Goal: Task Accomplishment & Management: Use online tool/utility

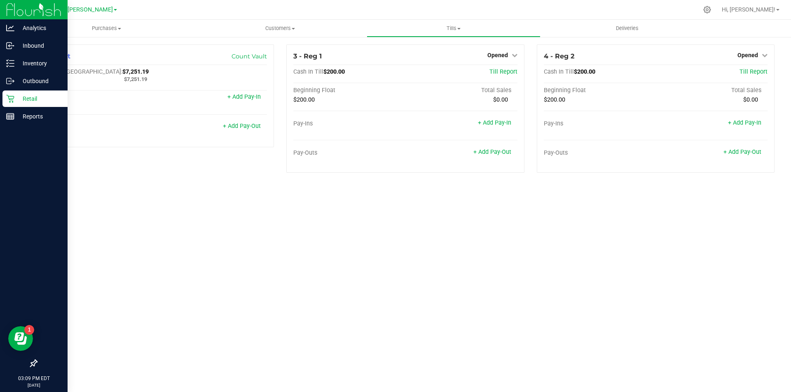
click at [9, 100] on icon at bounding box center [10, 99] width 8 height 8
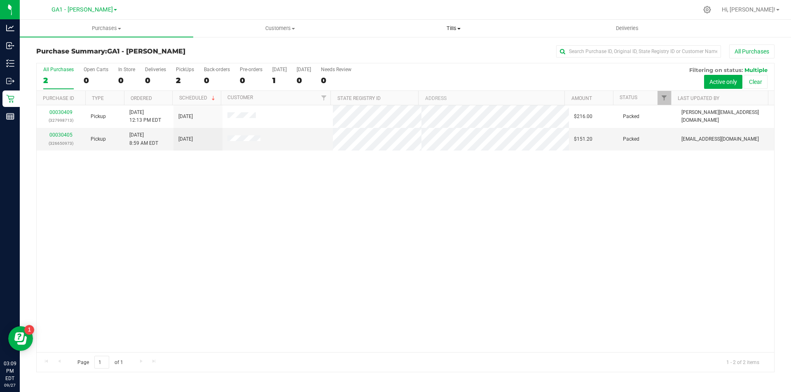
click at [456, 24] on uib-tab-heading "Tills Manage tills Reconcile e-payments" at bounding box center [453, 28] width 173 height 16
click at [406, 49] on span "Manage tills" at bounding box center [394, 49] width 56 height 7
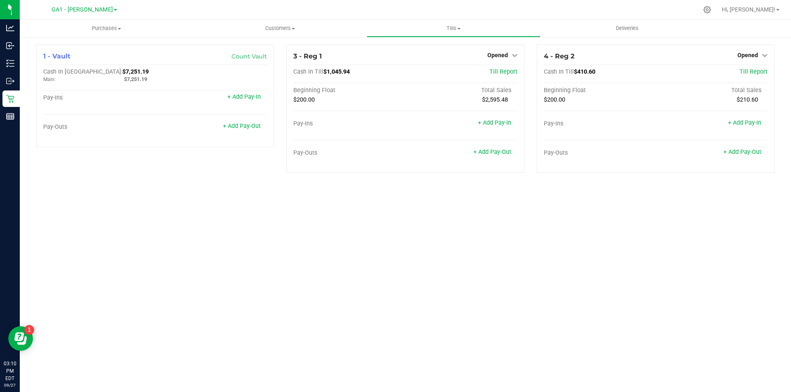
click at [425, 273] on div "Purchases Summary of purchases Fulfillment All purchases Customers All customer…" at bounding box center [405, 206] width 771 height 373
click at [488, 151] on link "+ Add Pay-Out" at bounding box center [492, 152] width 38 height 7
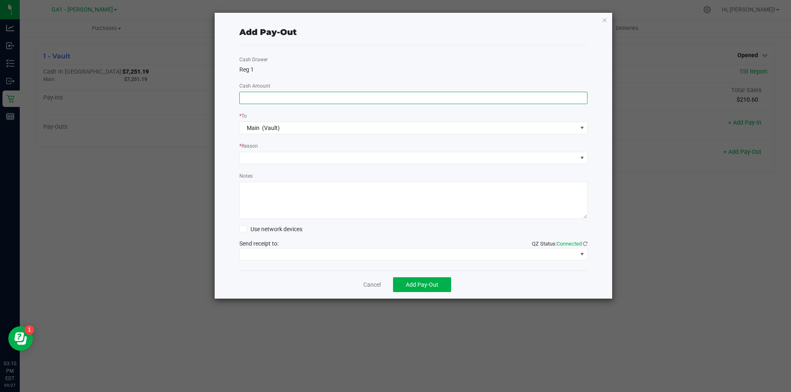
click at [393, 102] on input at bounding box center [414, 98] width 348 height 12
click at [606, 19] on div "Add Pay-Out Cash Drawer Reg 1 Cash Amount * To Main (Vault) * Reason Notes Use …" at bounding box center [414, 156] width 398 height 286
click at [603, 19] on icon "button" at bounding box center [605, 20] width 6 height 10
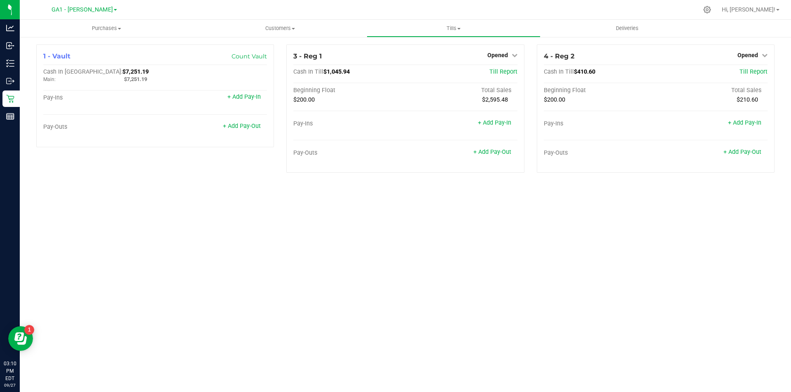
click at [540, 297] on div "Purchases Summary of purchases Fulfillment All purchases Customers All customer…" at bounding box center [405, 206] width 771 height 373
click at [510, 58] on link "Opened" at bounding box center [502, 55] width 30 height 7
click at [489, 215] on div "Purchases Summary of purchases Fulfillment All purchases Customers All customer…" at bounding box center [405, 206] width 771 height 373
click at [504, 156] on div "Pay-Outs + Add Pay-Out" at bounding box center [405, 154] width 224 height 11
click at [502, 156] on div "Pay-Outs + Add Pay-Out" at bounding box center [405, 154] width 224 height 11
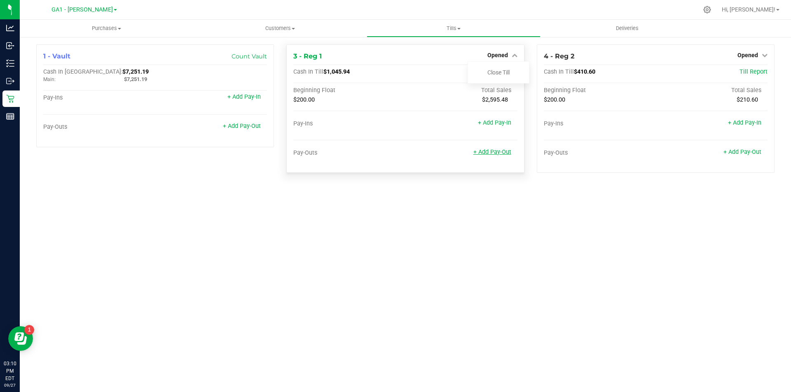
click at [497, 152] on link "+ Add Pay-Out" at bounding box center [492, 152] width 38 height 7
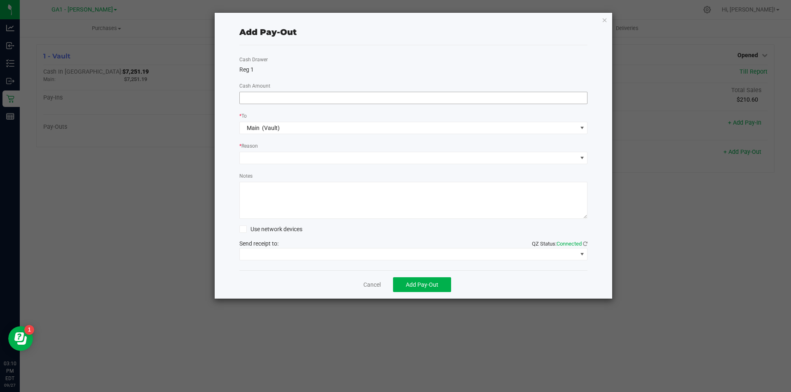
click at [419, 101] on input at bounding box center [414, 98] width 348 height 12
type input "0"
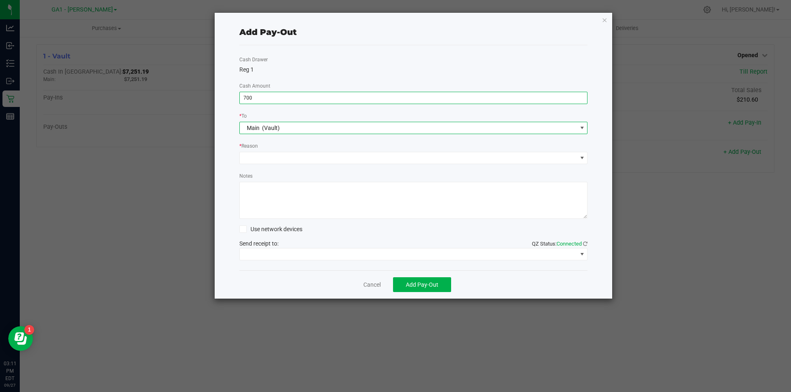
type input "$700.00"
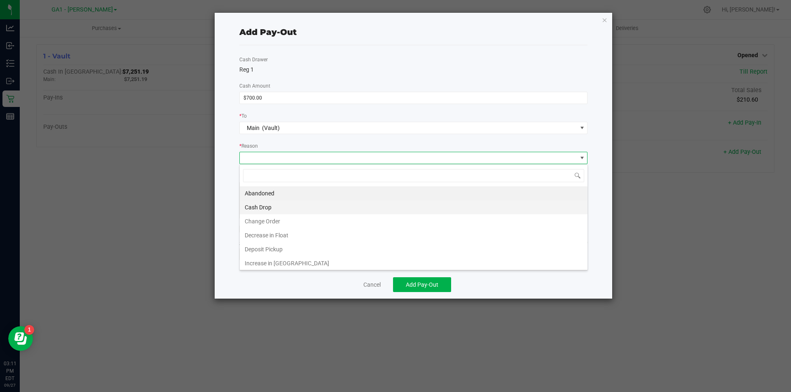
scroll to position [2, 0]
click at [303, 208] on li "Cash Drop" at bounding box center [414, 206] width 348 height 14
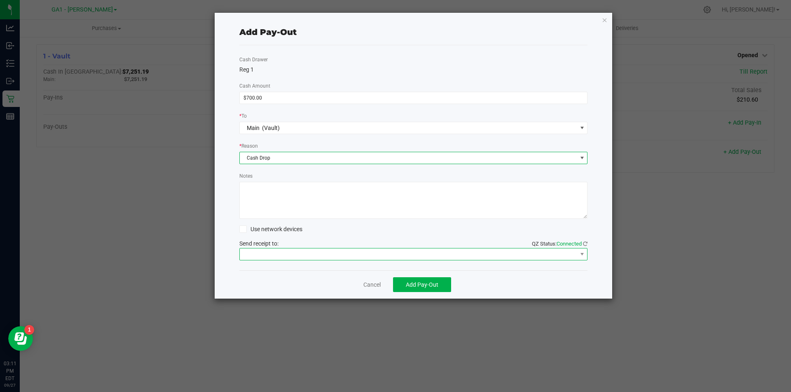
click at [299, 256] on span at bounding box center [408, 255] width 337 height 12
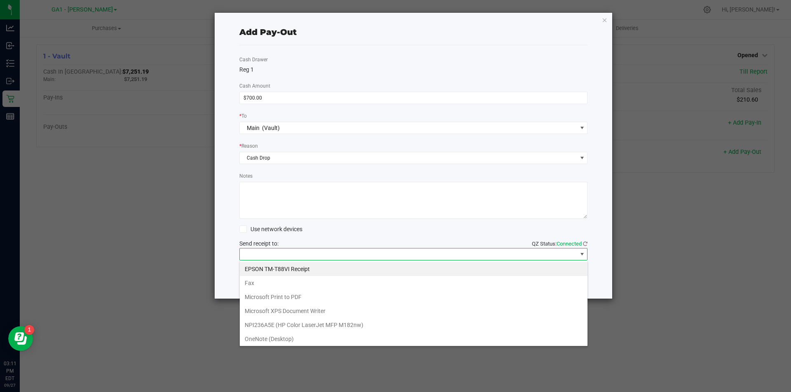
scroll to position [12, 348]
click at [287, 268] on Receipt "EPSON TM-T88VI Receipt" at bounding box center [414, 269] width 348 height 14
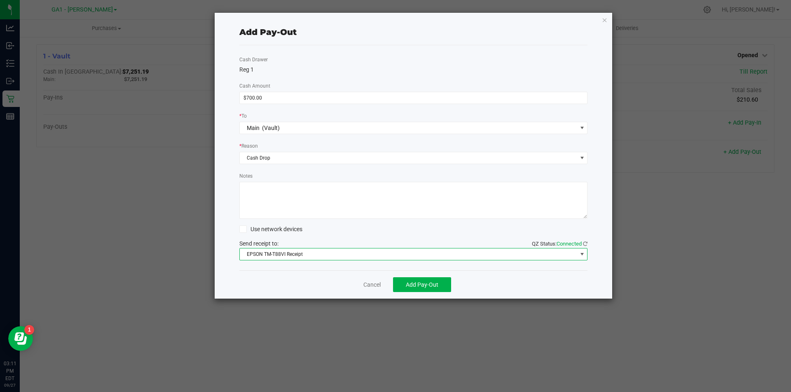
click at [270, 286] on div "Cancel Add Pay-Out" at bounding box center [413, 285] width 348 height 28
click at [432, 288] on span "Add Pay-Out" at bounding box center [422, 285] width 33 height 7
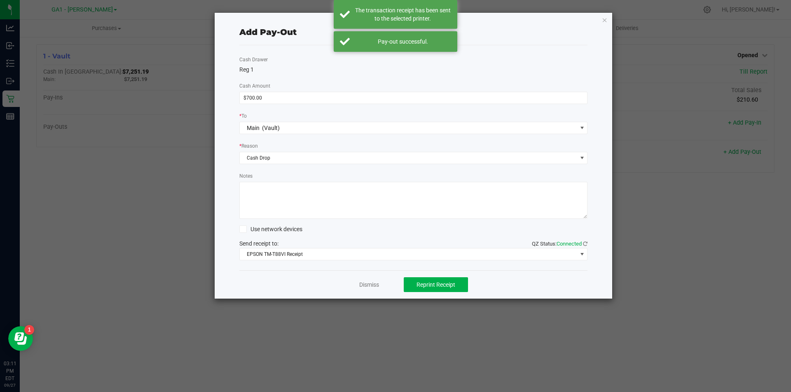
click at [633, 285] on ngb-modal-window "Add Pay-Out Cash Drawer Reg 1 Cash Amount $700.00 * To Main (Vault) * Reason Ca…" at bounding box center [398, 196] width 797 height 392
click at [610, 21] on div "Add Pay-Out Cash Drawer Reg 1 Cash Amount $700.00 * To Main (Vault) * Reason Ca…" at bounding box center [414, 156] width 398 height 286
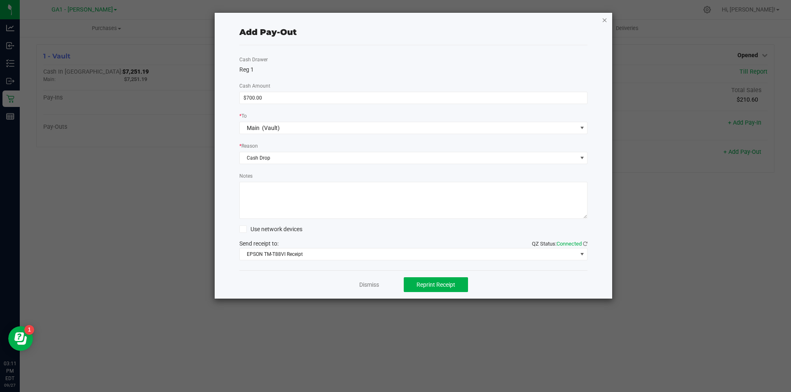
click at [602, 20] on icon "button" at bounding box center [605, 20] width 6 height 10
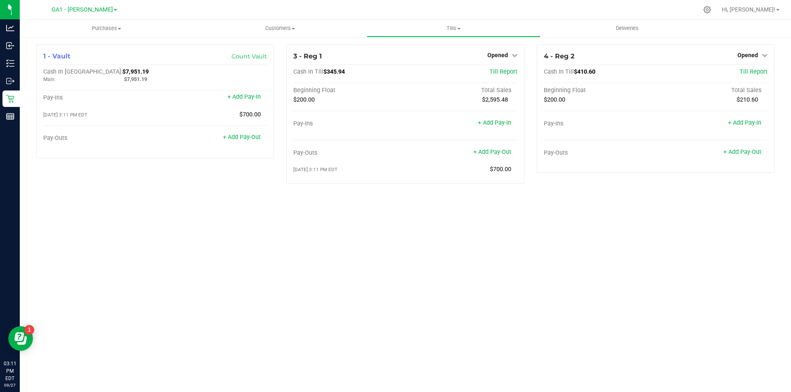
click at [544, 270] on div "Purchases Summary of purchases Fulfillment All purchases Customers All customer…" at bounding box center [405, 206] width 771 height 373
